Goal: Transaction & Acquisition: Obtain resource

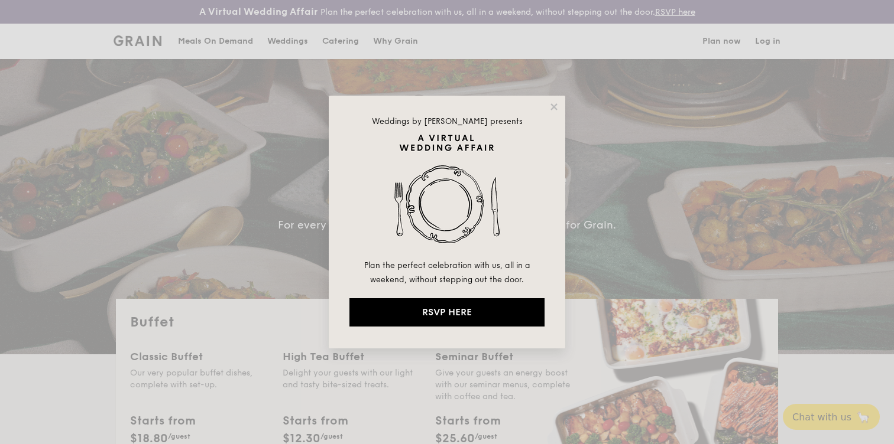
select select
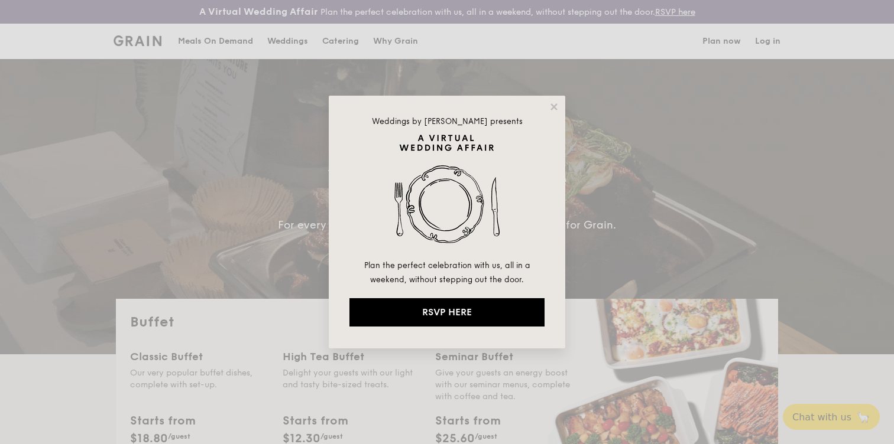
drag, startPoint x: 559, startPoint y: 102, endPoint x: 533, endPoint y: 113, distance: 28.1
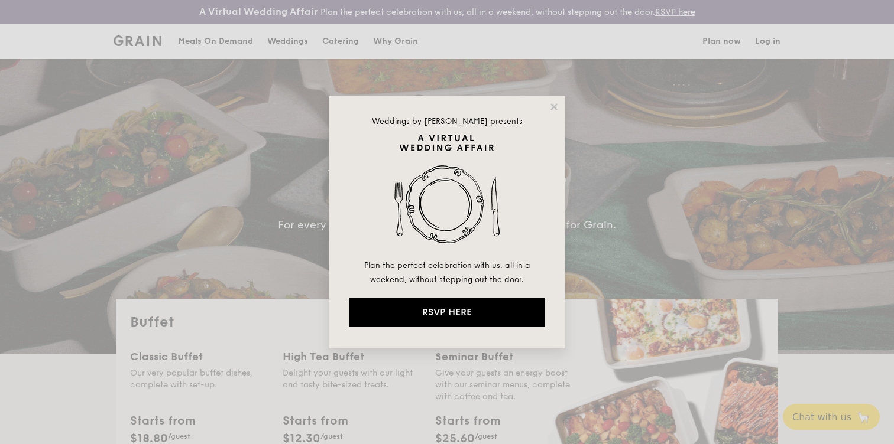
click at [557, 103] on div "Weddings by [PERSON_NAME] presents Plan the perfect celebration with us, all in…" at bounding box center [447, 222] width 236 height 253
click at [552, 110] on icon at bounding box center [554, 107] width 11 height 11
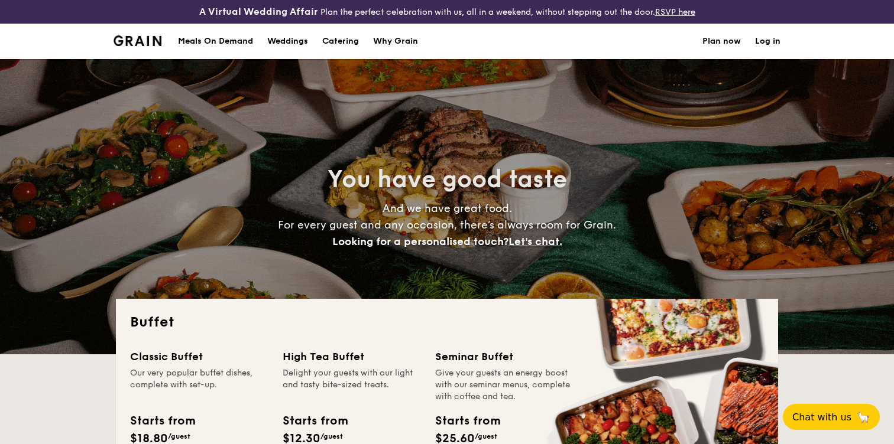
click at [765, 40] on link "Log in" at bounding box center [767, 41] width 25 height 35
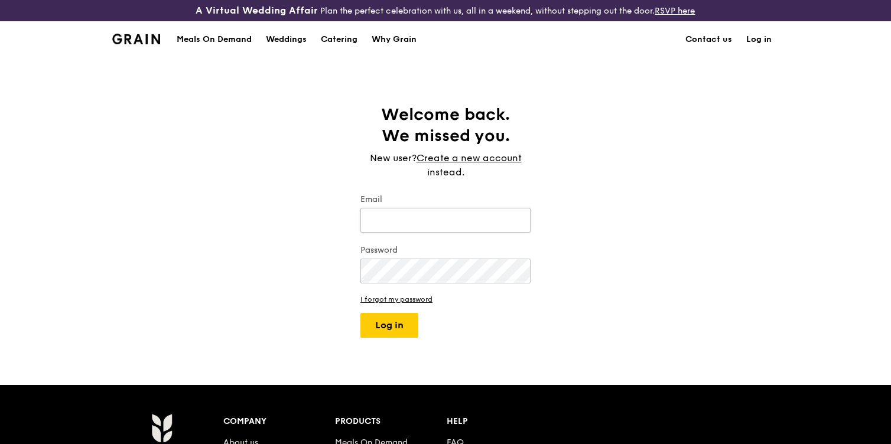
click at [457, 209] on input "Email" at bounding box center [446, 220] width 170 height 25
click at [456, 213] on input "Email" at bounding box center [446, 220] width 170 height 25
type input "suntgovi@cisco.com"
click at [361, 313] on button "Log in" at bounding box center [390, 325] width 58 height 25
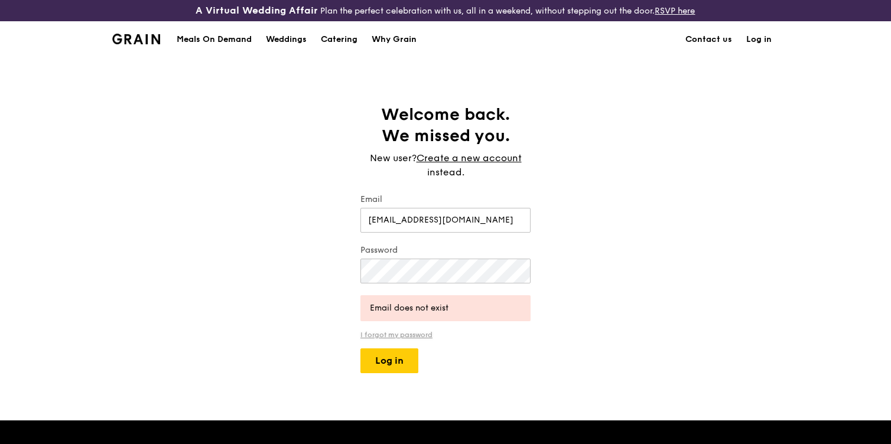
click at [426, 333] on link "I forgot my password" at bounding box center [446, 335] width 170 height 8
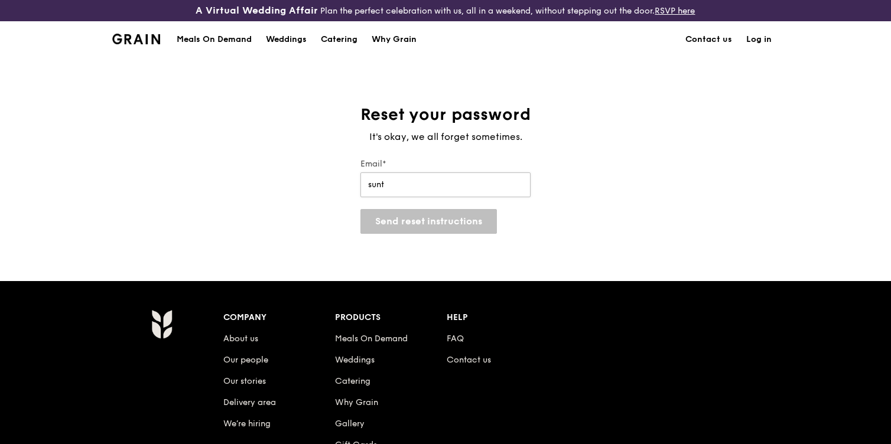
type input "suntgovi@cisco.com"
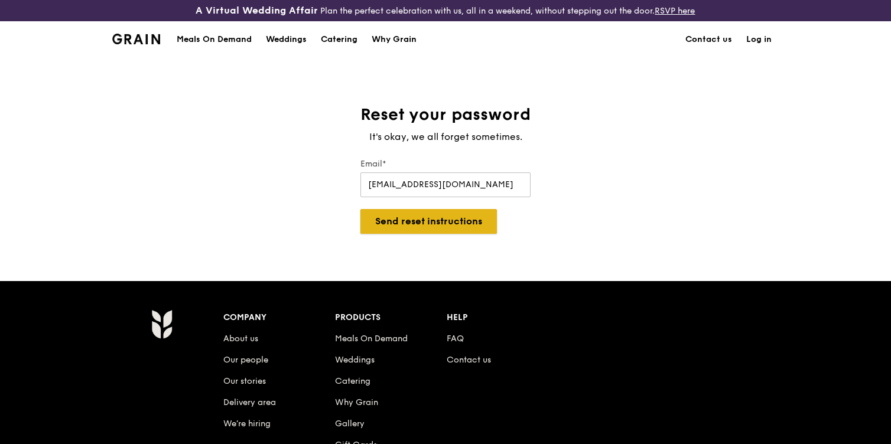
click at [426, 228] on button "Send reset instructions" at bounding box center [429, 221] width 137 height 25
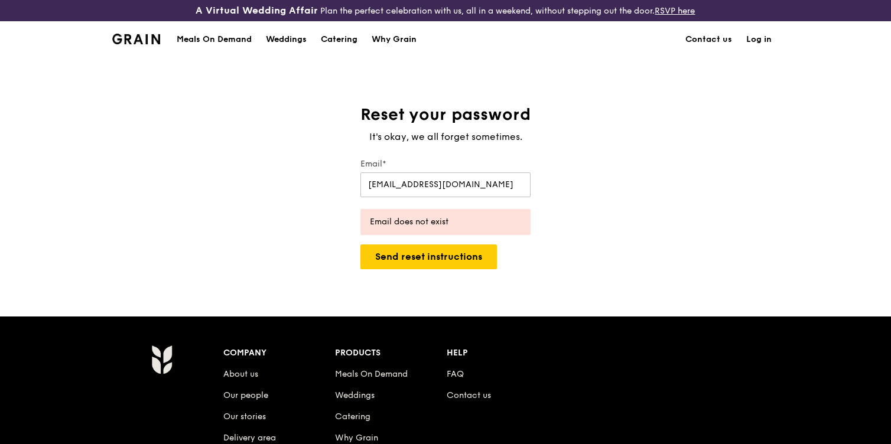
click at [749, 34] on link "Log in" at bounding box center [759, 39] width 40 height 35
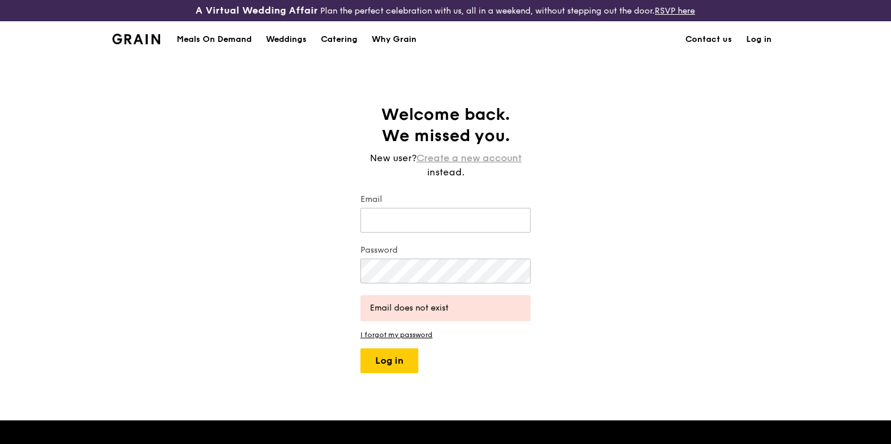
click at [453, 154] on link "Create a new account" at bounding box center [469, 158] width 105 height 14
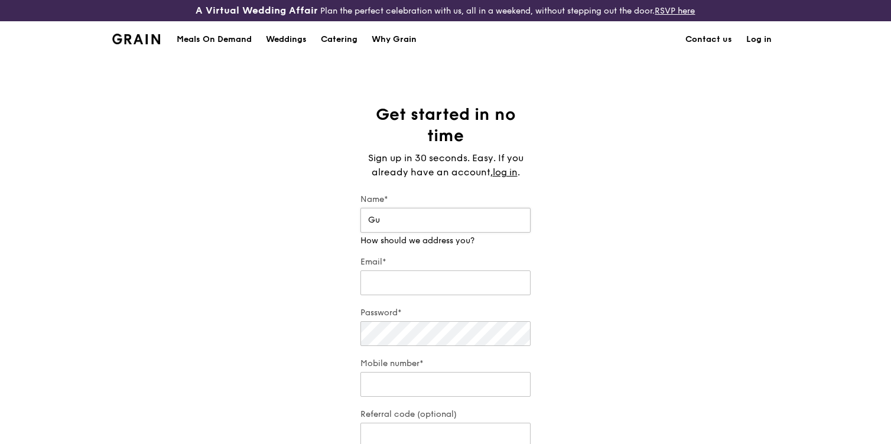
type input "G"
click at [414, 286] on div "Email*" at bounding box center [446, 277] width 170 height 41
drag, startPoint x: 448, startPoint y: 222, endPoint x: 246, endPoint y: 187, distance: 205.2
click at [246, 187] on div "Get started in no time Sign up in 30 seconds. Easy. If you already have an acco…" at bounding box center [445, 294] width 891 height 381
type input "Sunthari G"
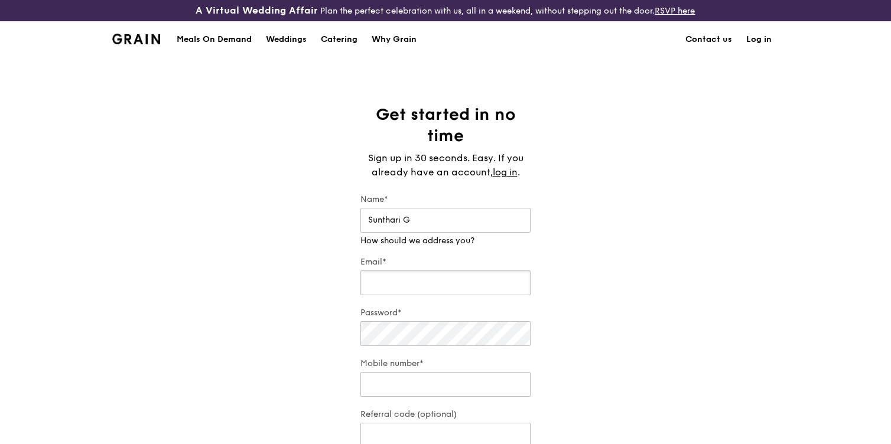
click at [382, 284] on div "Email*" at bounding box center [446, 277] width 170 height 41
type input "suntgovi@cisco.com"
click at [424, 339] on div "Password*" at bounding box center [446, 327] width 170 height 41
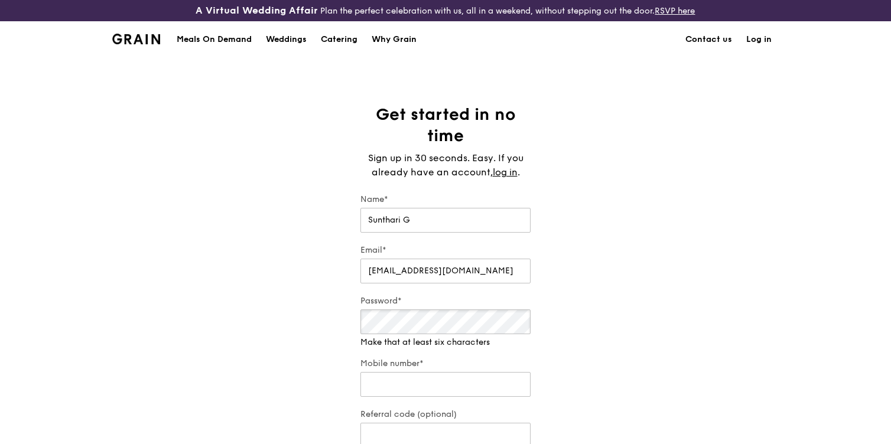
scroll to position [142, 0]
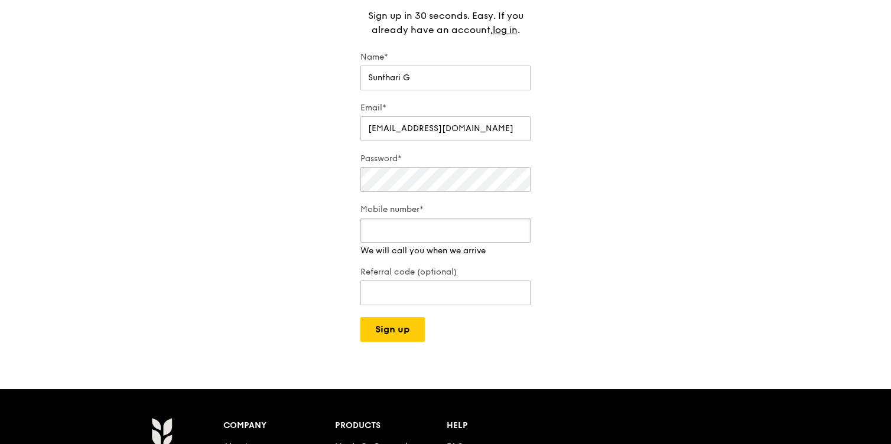
click at [394, 235] on input "Mobile number*" at bounding box center [446, 230] width 170 height 25
type input "90280372"
click at [394, 325] on button "Sign up" at bounding box center [393, 329] width 64 height 25
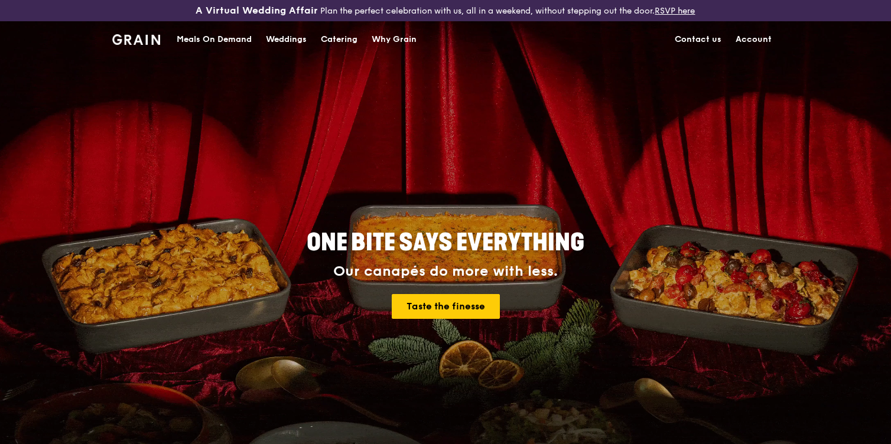
click at [330, 39] on div "Catering" at bounding box center [339, 39] width 37 height 35
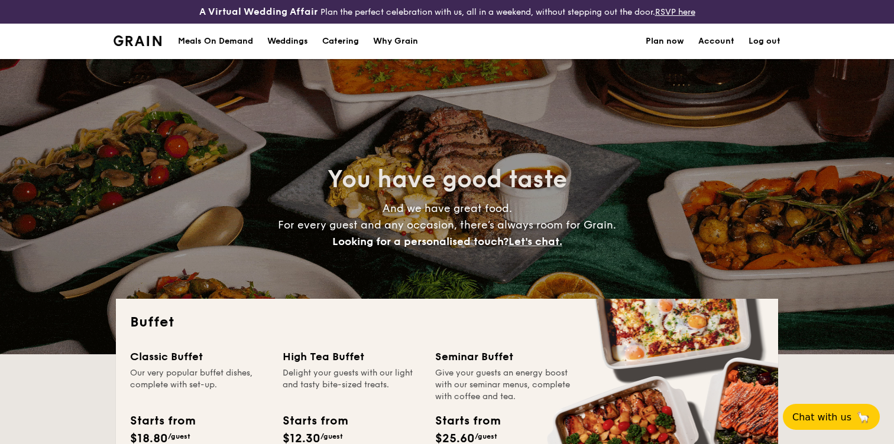
select select
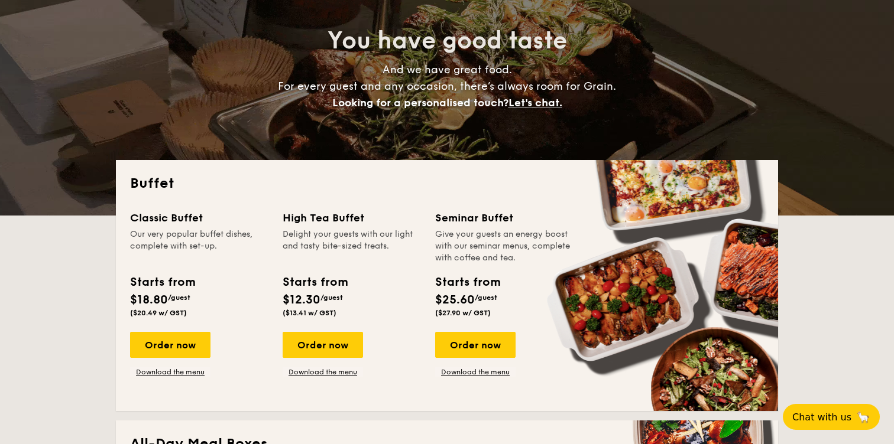
scroll to position [134, 0]
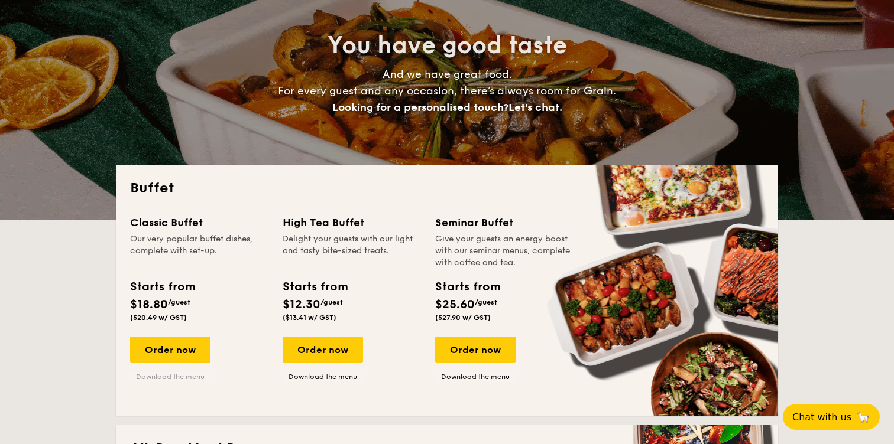
click at [184, 374] on link "Download the menu" at bounding box center [170, 376] width 80 height 9
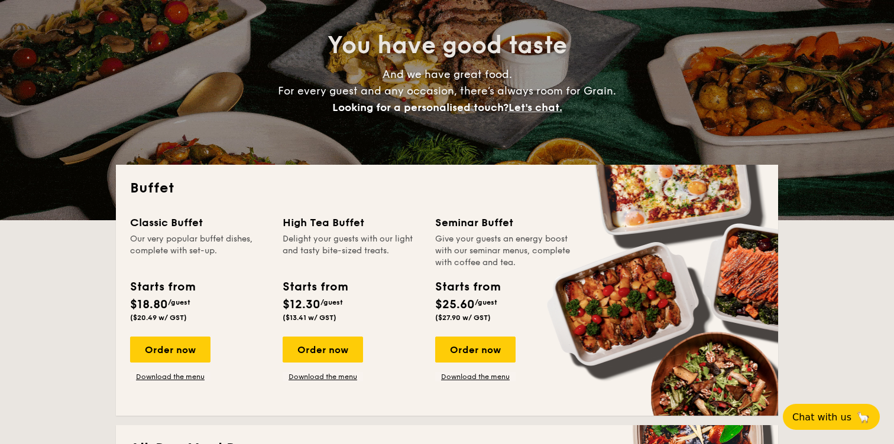
scroll to position [141, 0]
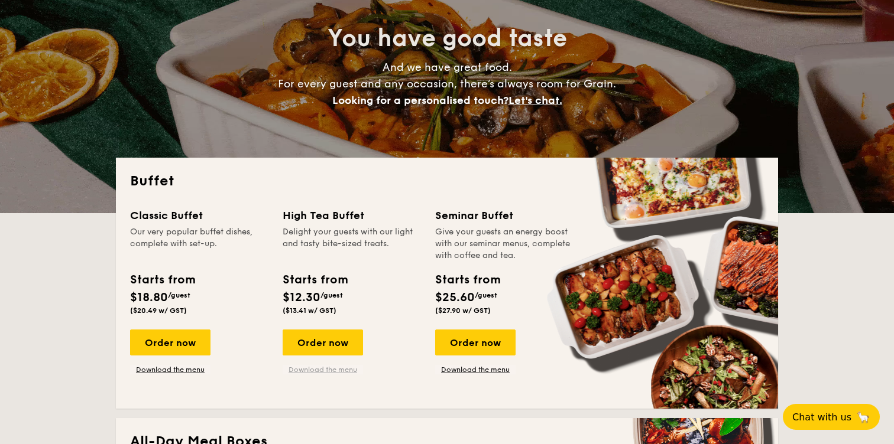
click at [329, 371] on link "Download the menu" at bounding box center [323, 369] width 80 height 9
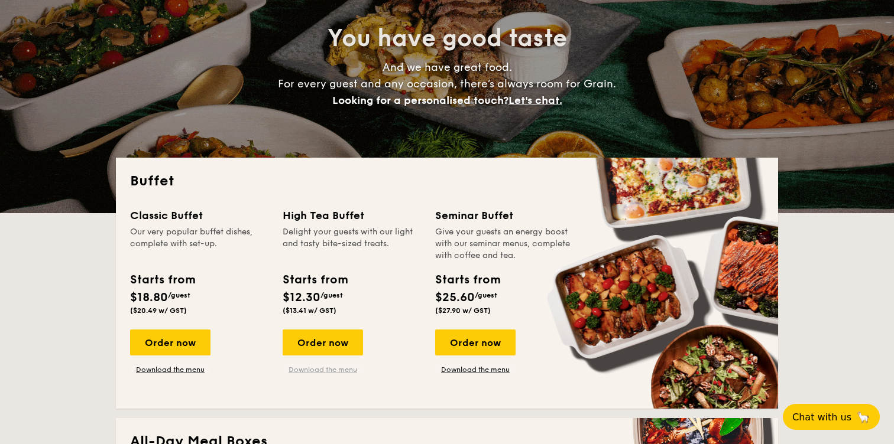
scroll to position [141, 0]
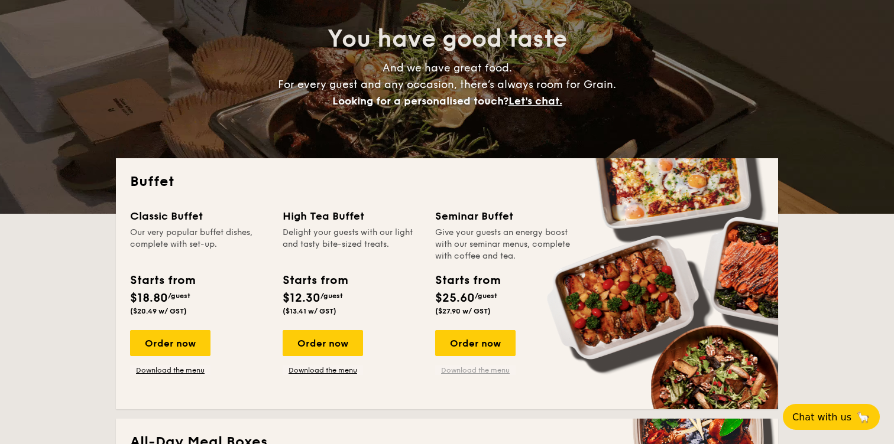
click at [478, 367] on link "Download the menu" at bounding box center [475, 370] width 80 height 9
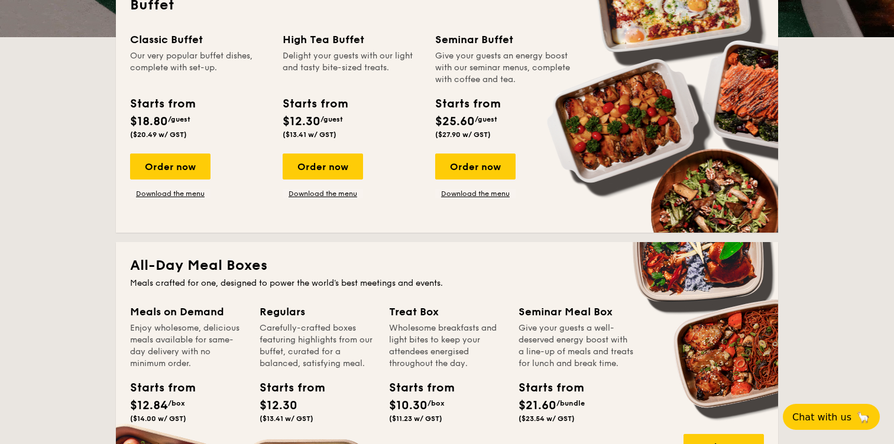
scroll to position [309, 0]
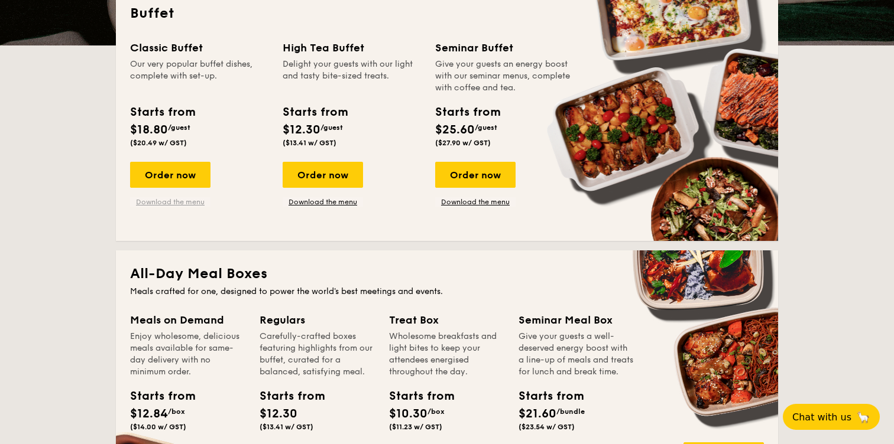
click at [165, 197] on link "Download the menu" at bounding box center [170, 201] width 80 height 9
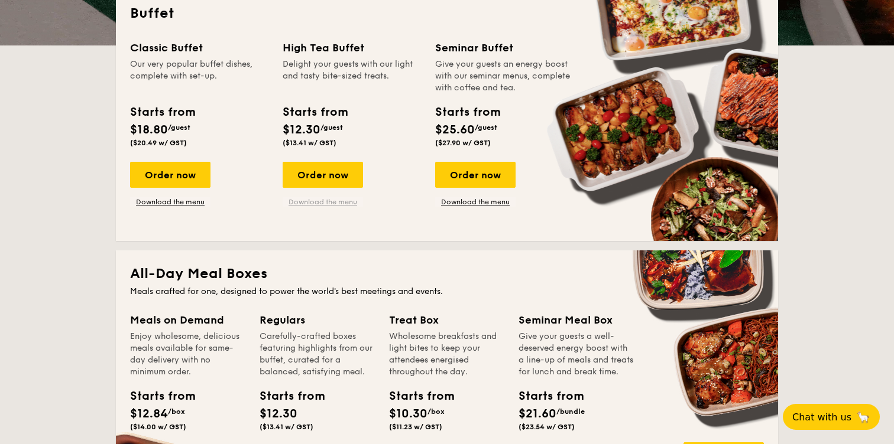
click at [320, 198] on link "Download the menu" at bounding box center [323, 201] width 80 height 9
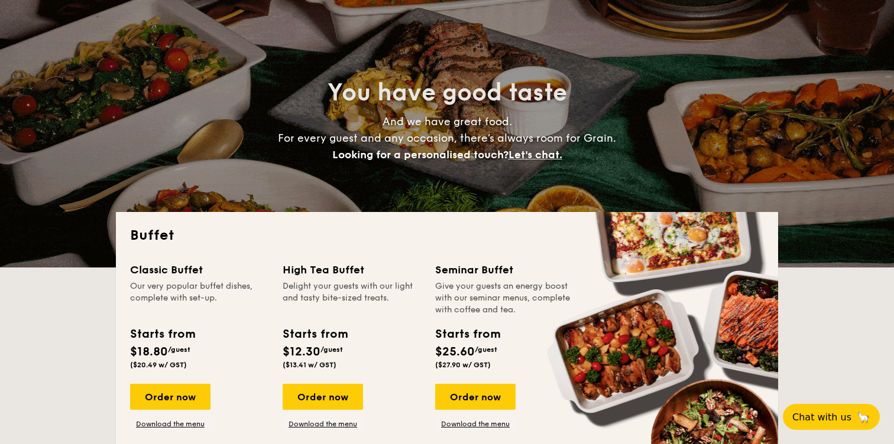
scroll to position [92, 0]
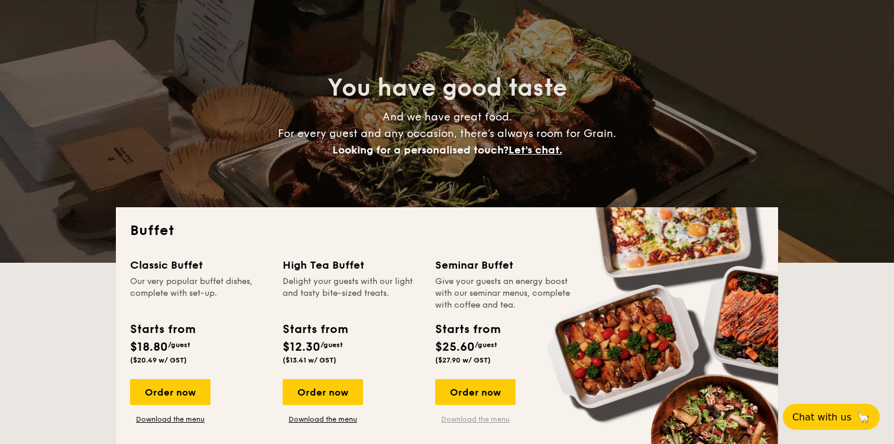
click at [445, 421] on link "Download the menu" at bounding box center [475, 419] width 80 height 9
